Goal: Transaction & Acquisition: Obtain resource

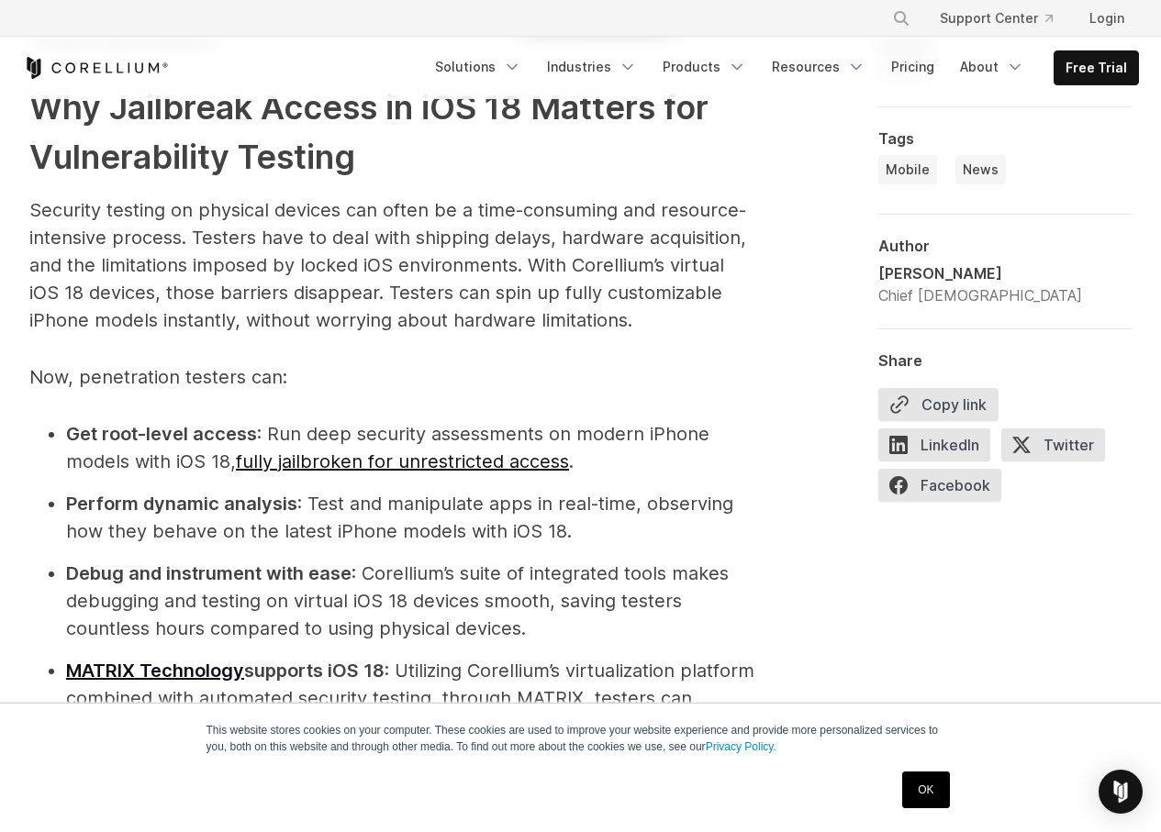
scroll to position [2110, 0]
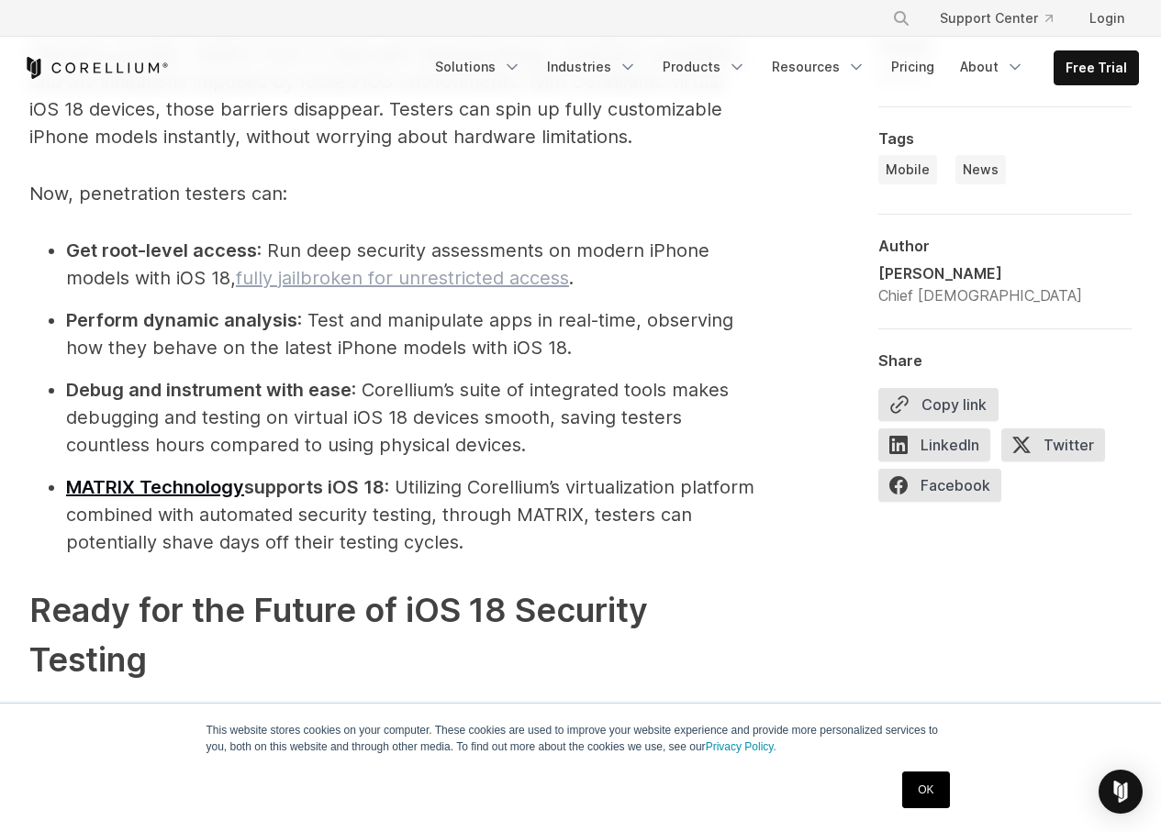
click at [430, 283] on link "fully jailbroken for unrestricted access" at bounding box center [402, 278] width 333 height 22
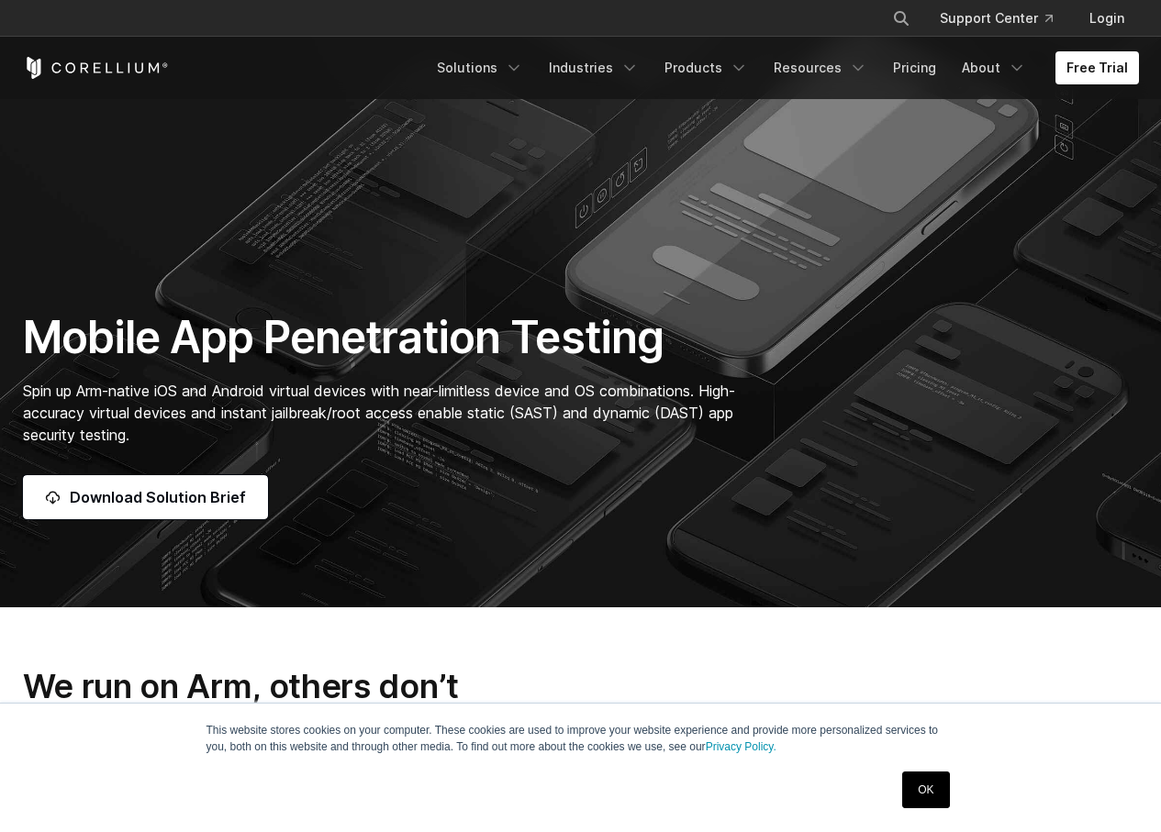
scroll to position [275, 0]
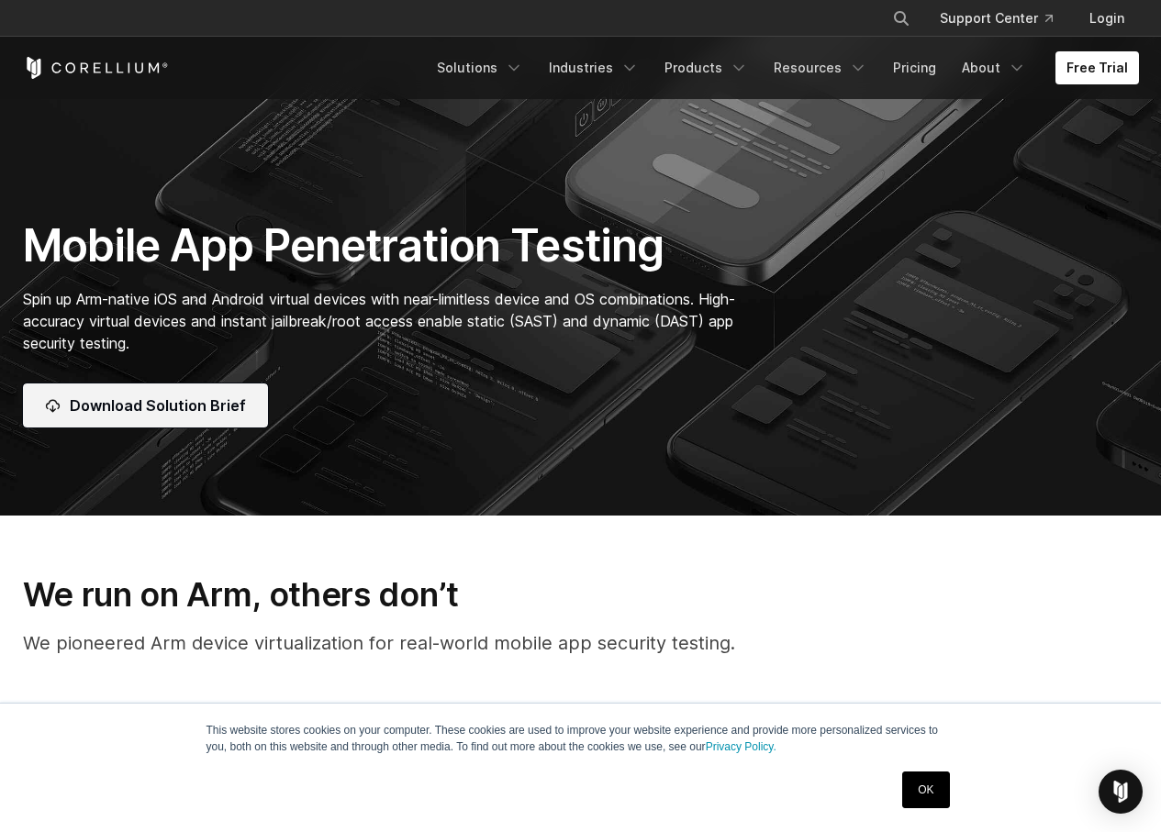
click at [203, 399] on span "Download Solution Brief" at bounding box center [158, 406] width 176 height 22
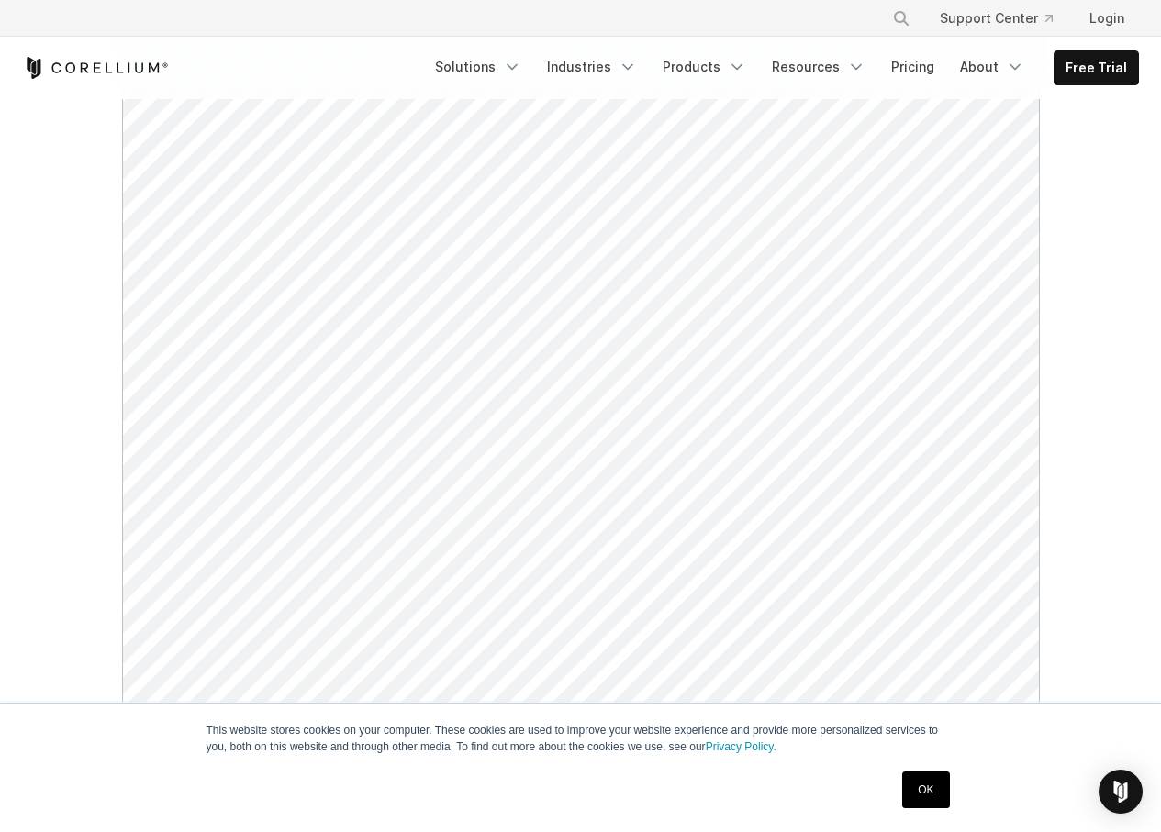
scroll to position [459, 0]
